Goal: Find specific page/section: Find specific page/section

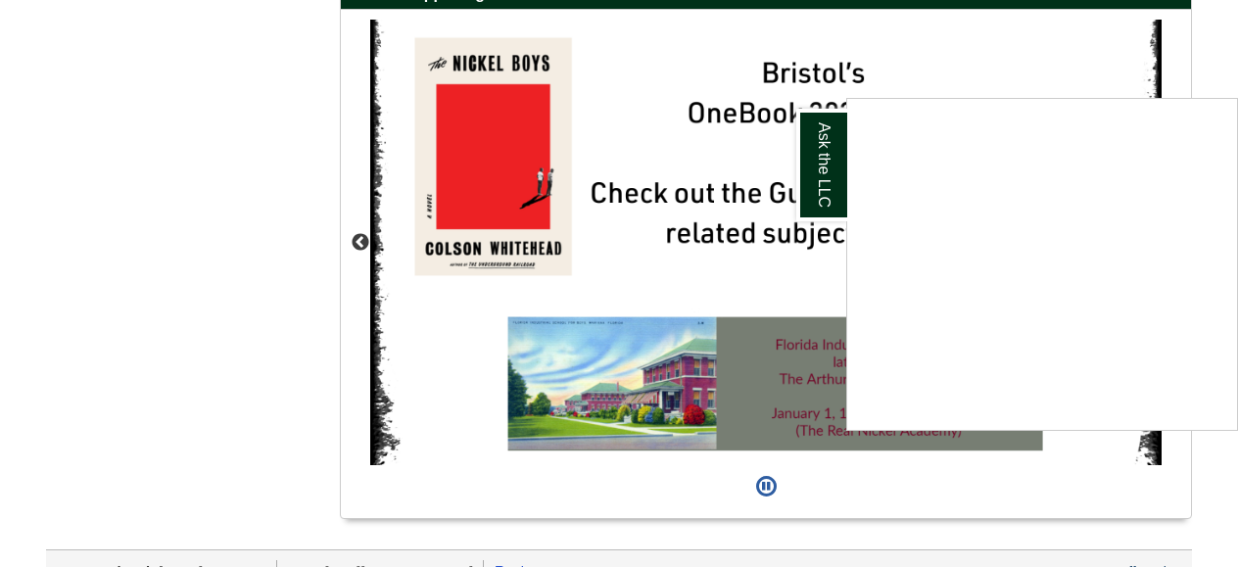
scroll to position [1867, 0]
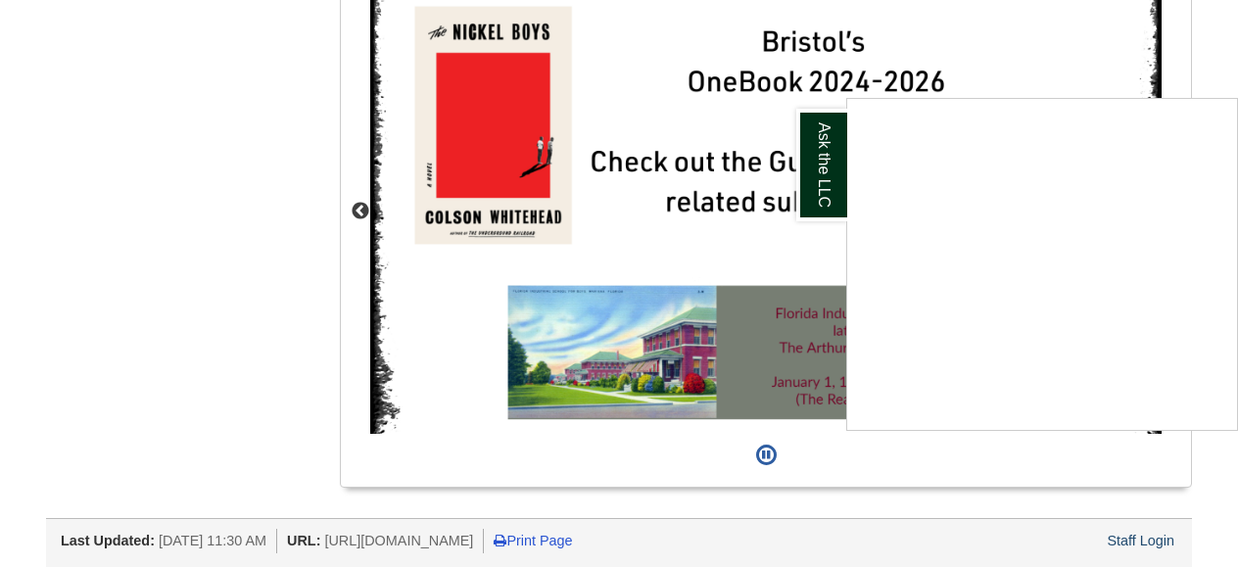
click at [798, 224] on div "Ask the LLC" at bounding box center [619, 283] width 1238 height 567
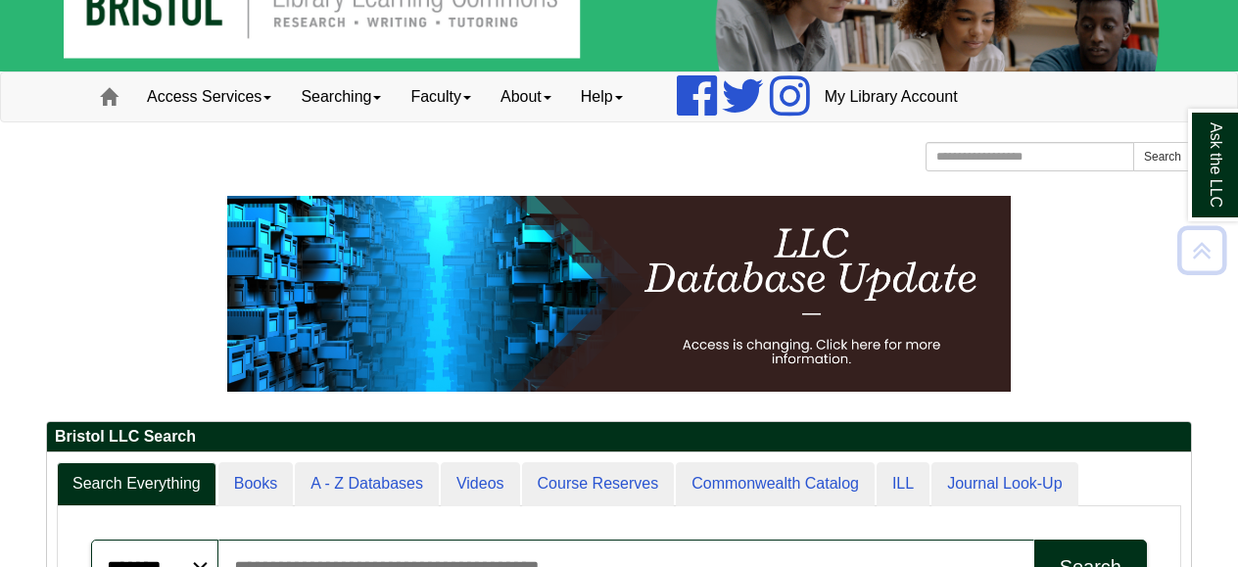
scroll to position [0, 0]
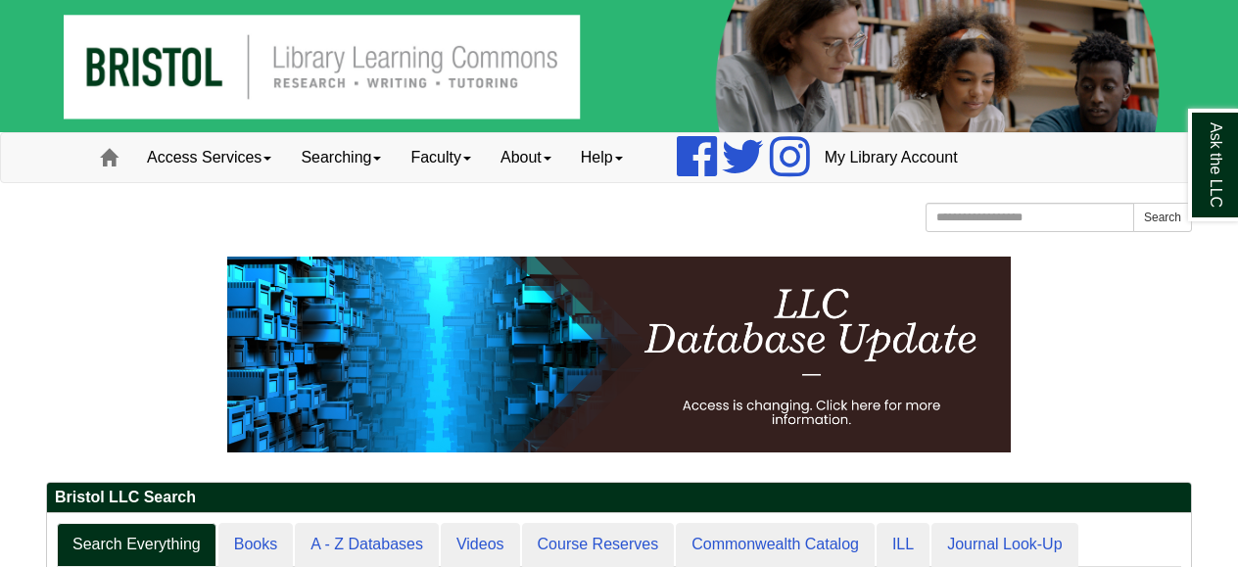
click at [397, 82] on img at bounding box center [619, 66] width 1238 height 132
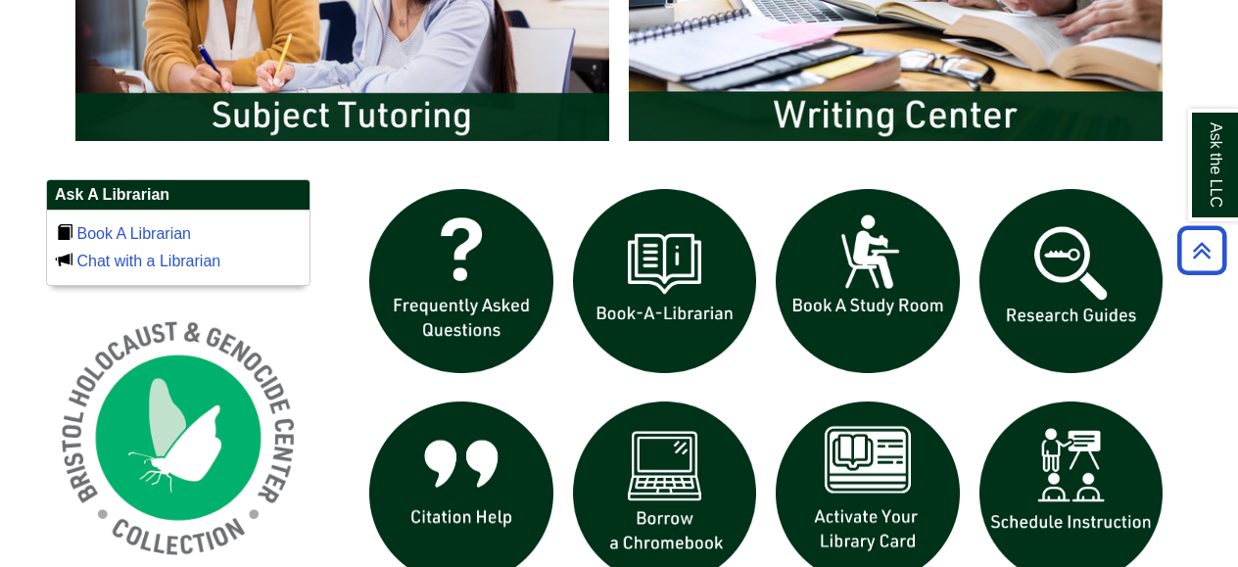
scroll to position [1184, 0]
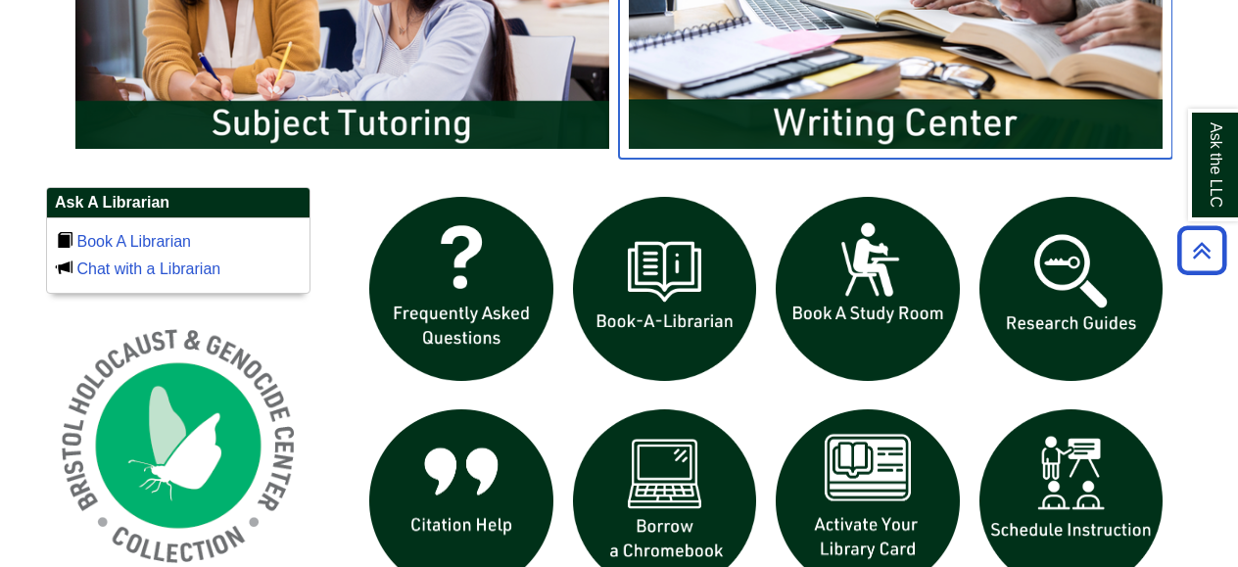
click at [779, 105] on img "slideshow" at bounding box center [895, 10] width 553 height 298
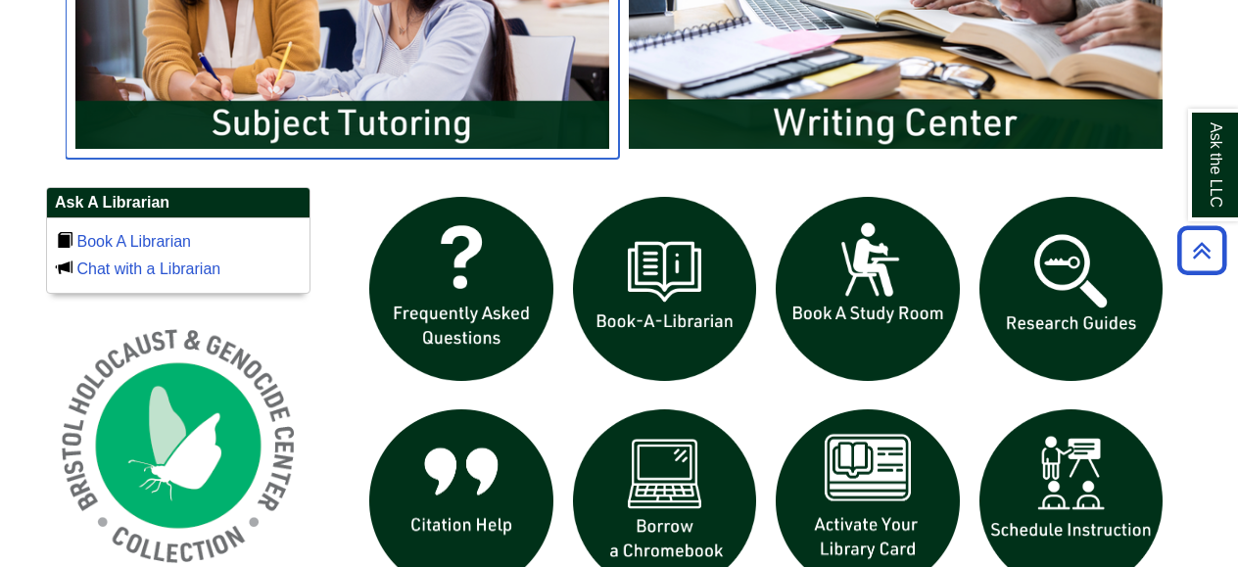
click at [372, 108] on img "slideshow" at bounding box center [342, 10] width 553 height 298
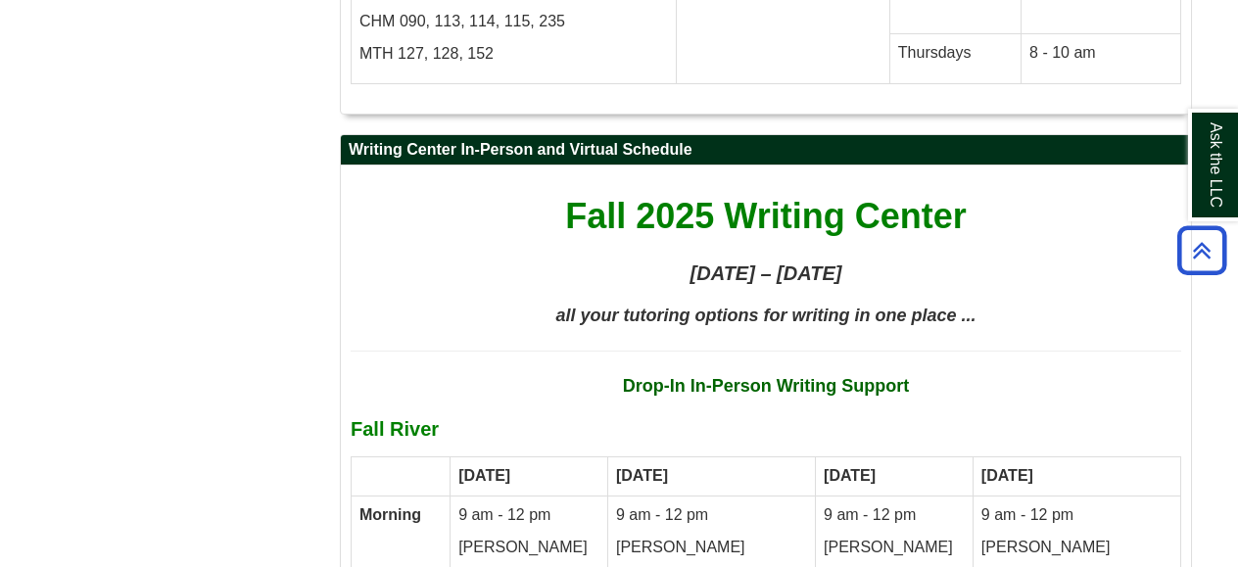
scroll to position [10115, 0]
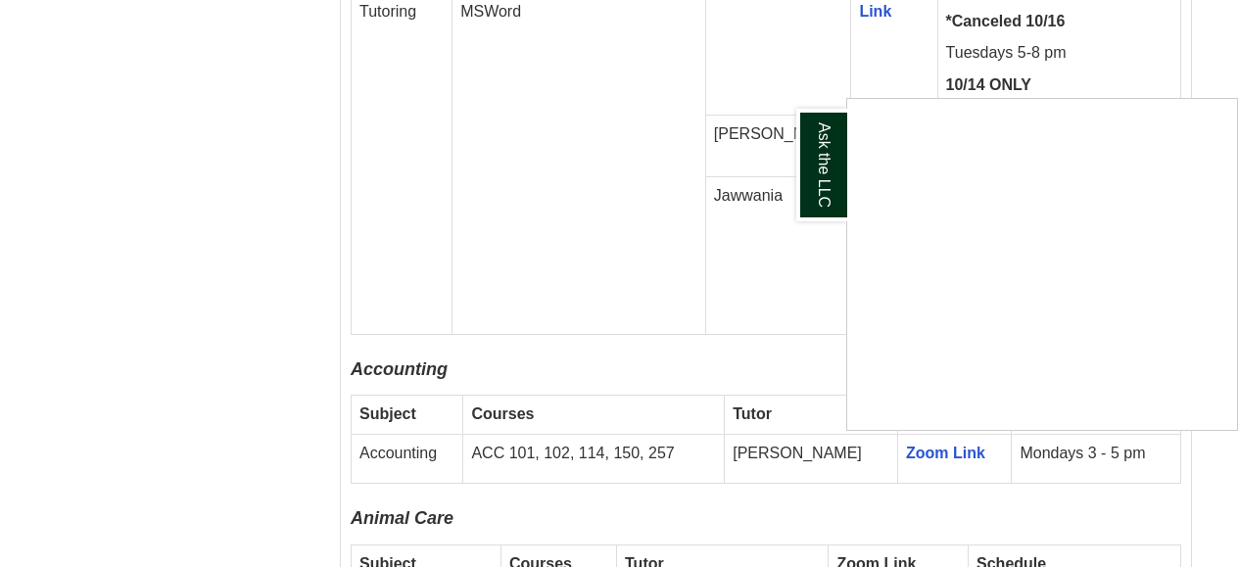
scroll to position [1408, 0]
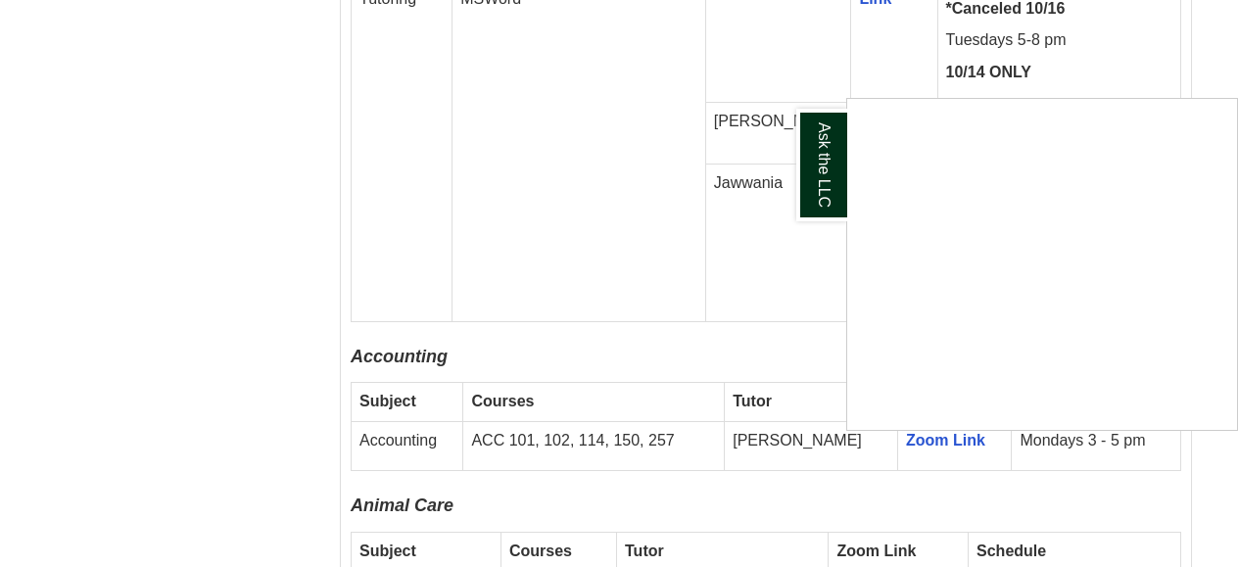
click at [821, 319] on div "Ask the LLC" at bounding box center [619, 283] width 1238 height 567
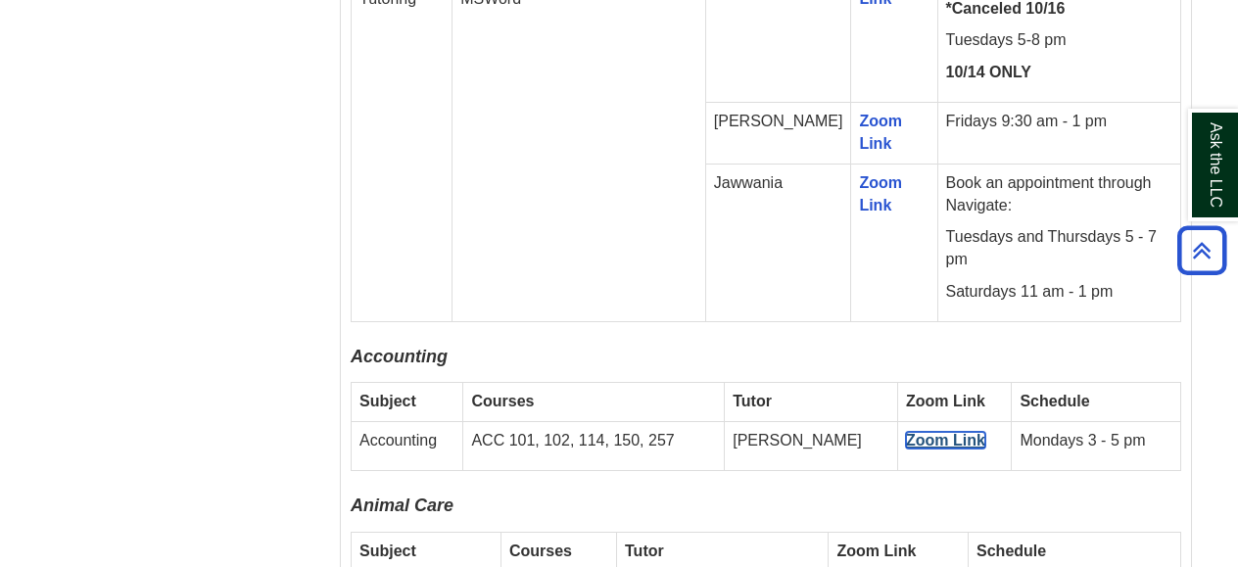
click at [917, 432] on link "Zoom Link" at bounding box center [945, 440] width 79 height 17
